Goal: Navigation & Orientation: Find specific page/section

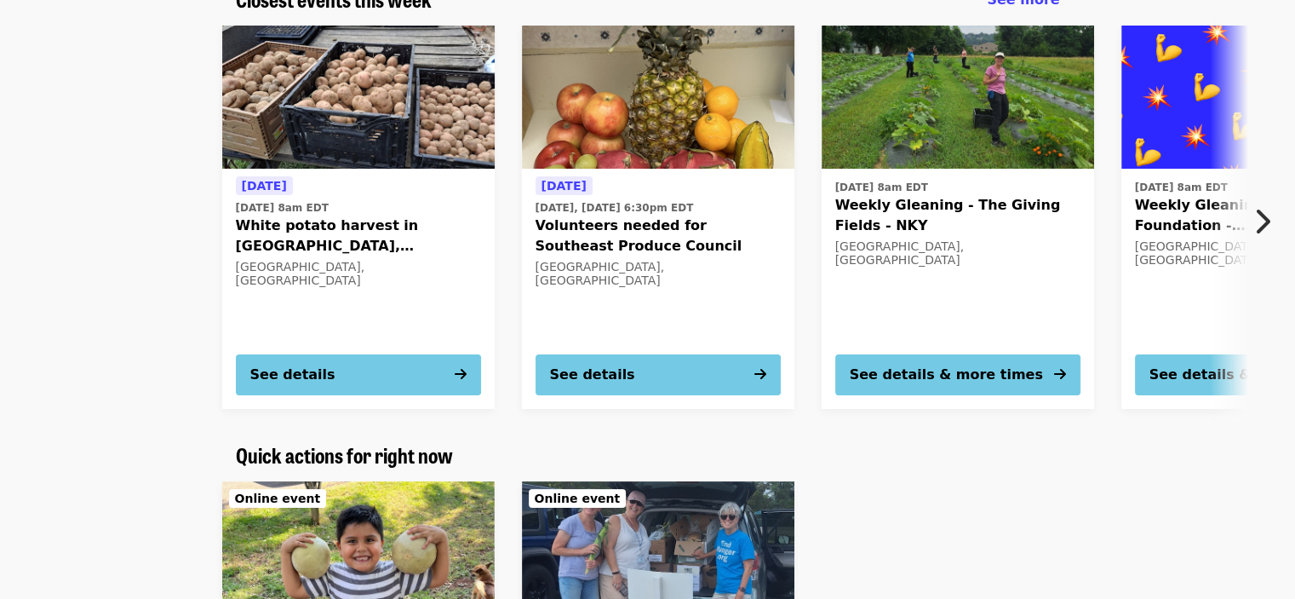
scroll to position [255, 0]
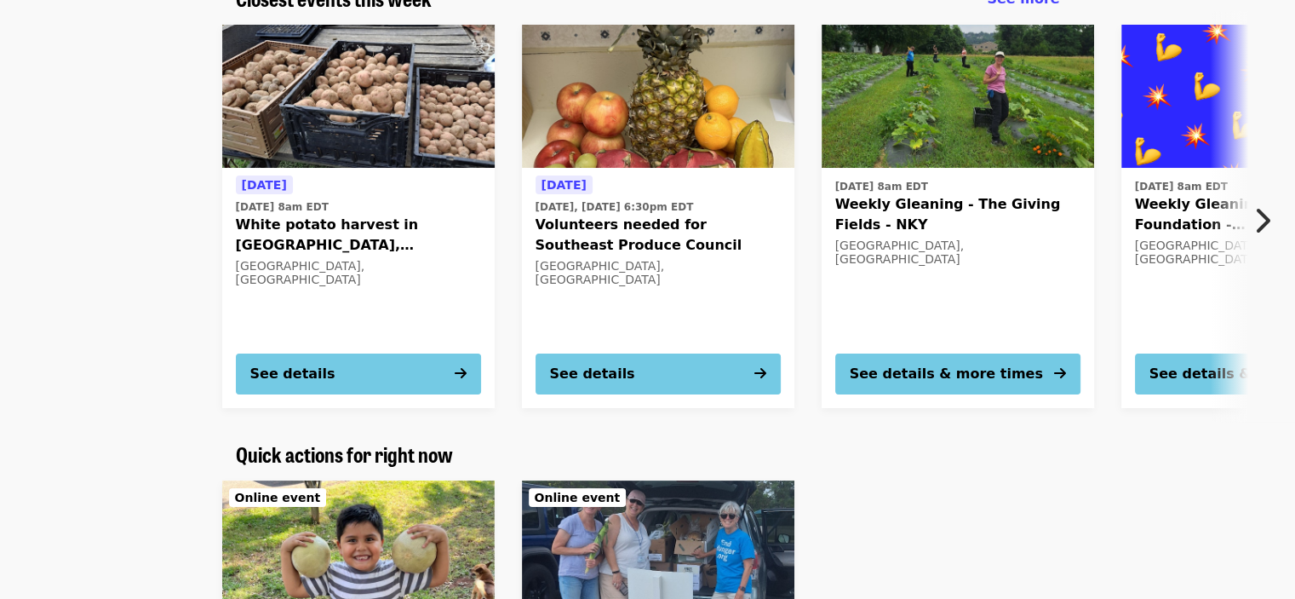
click at [1271, 216] on button "Next item" at bounding box center [1267, 221] width 56 height 48
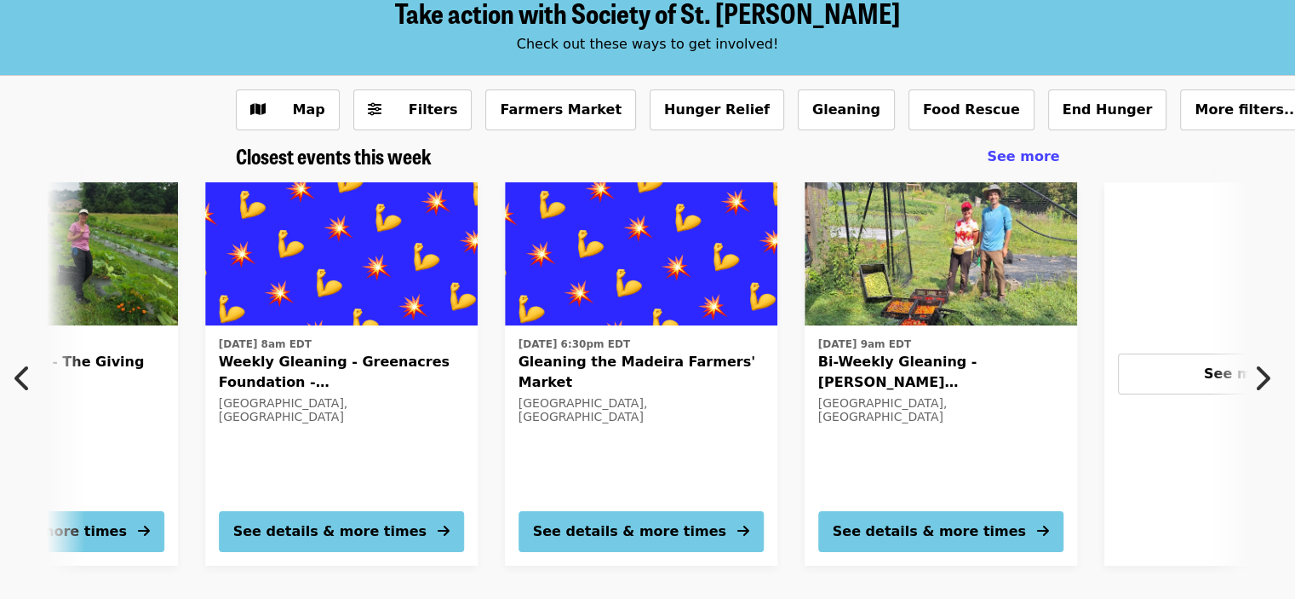
scroll to position [0, 0]
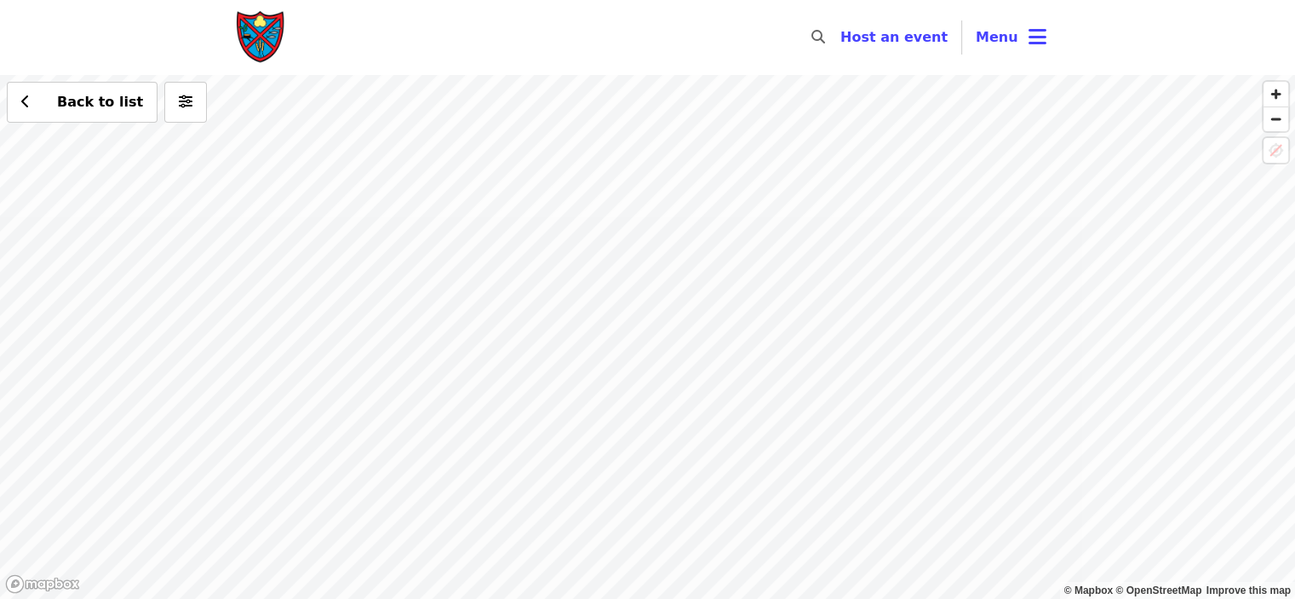
click at [660, 336] on div "Back to list" at bounding box center [647, 337] width 1295 height 524
click at [654, 323] on div "Back to list" at bounding box center [647, 337] width 1295 height 524
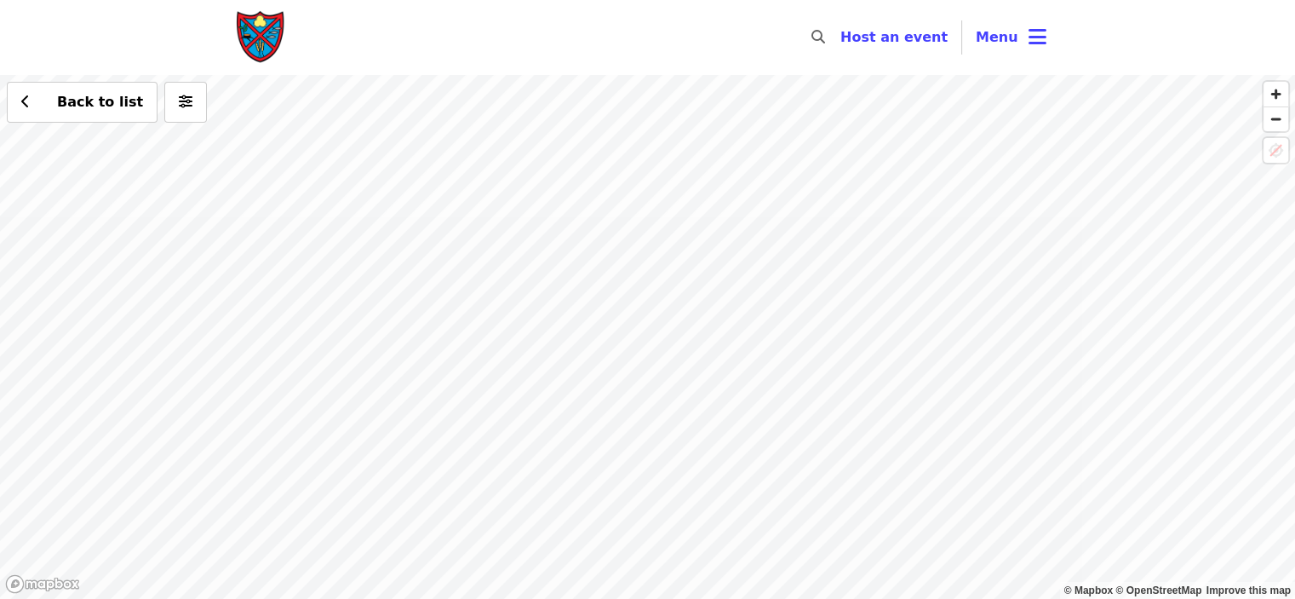
click at [654, 323] on div "Back to list" at bounding box center [647, 337] width 1295 height 524
click at [552, 142] on div "Back to list" at bounding box center [647, 337] width 1295 height 524
click at [536, 131] on div "Back to list" at bounding box center [647, 337] width 1295 height 524
click at [536, 130] on div "Back to list" at bounding box center [647, 337] width 1295 height 524
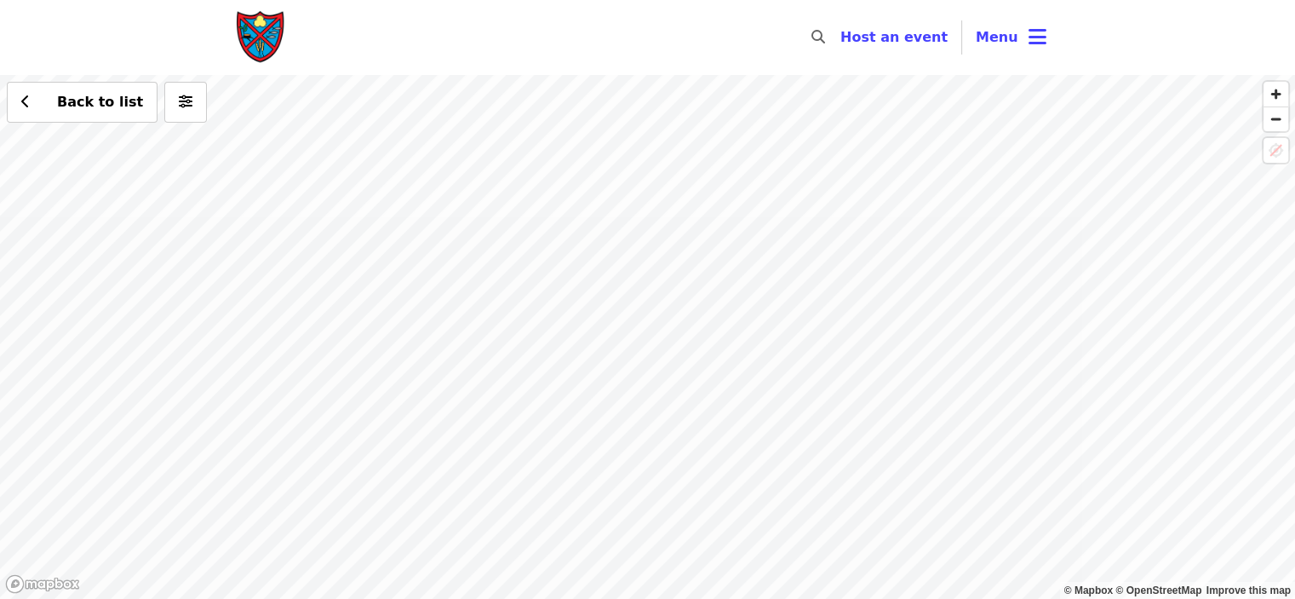
click at [536, 130] on div "Back to list" at bounding box center [647, 337] width 1295 height 524
click at [551, 112] on div "Back to list" at bounding box center [647, 337] width 1295 height 524
click at [543, 112] on div "Back to list" at bounding box center [647, 337] width 1295 height 524
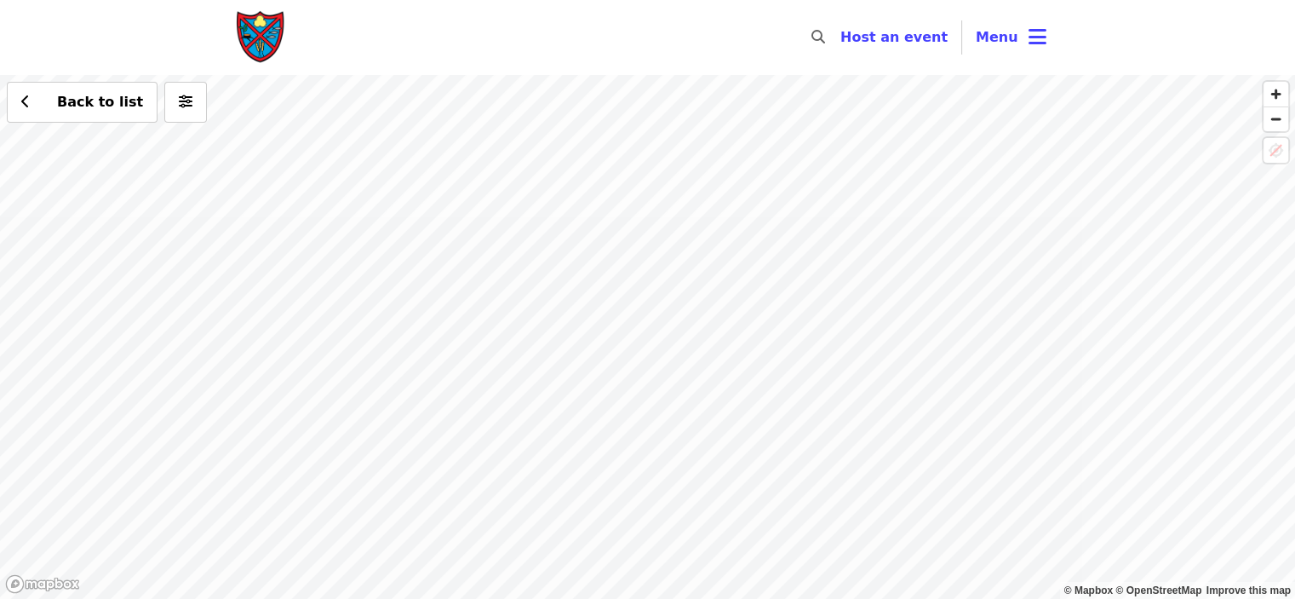
click at [543, 112] on div "Back to list" at bounding box center [647, 337] width 1295 height 524
click at [530, 119] on div "Back to list" at bounding box center [647, 337] width 1295 height 524
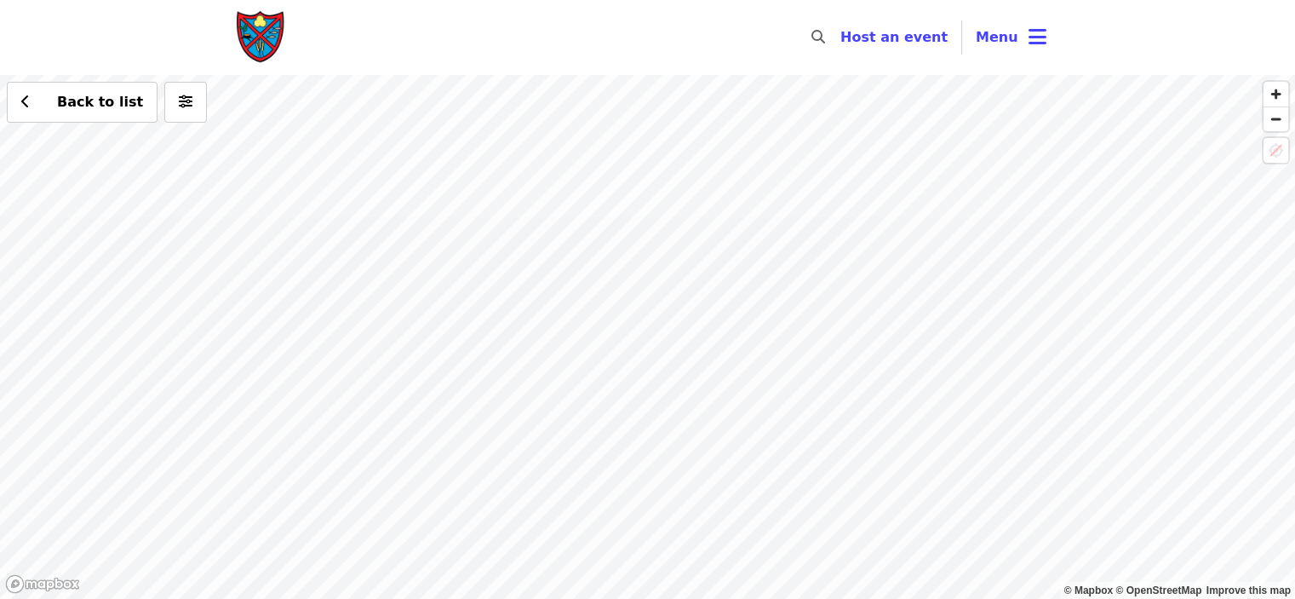
click at [530, 119] on div "Back to list" at bounding box center [647, 337] width 1295 height 524
click at [10, 101] on button "Back to list" at bounding box center [82, 102] width 151 height 41
